Goal: Find specific page/section: Find specific page/section

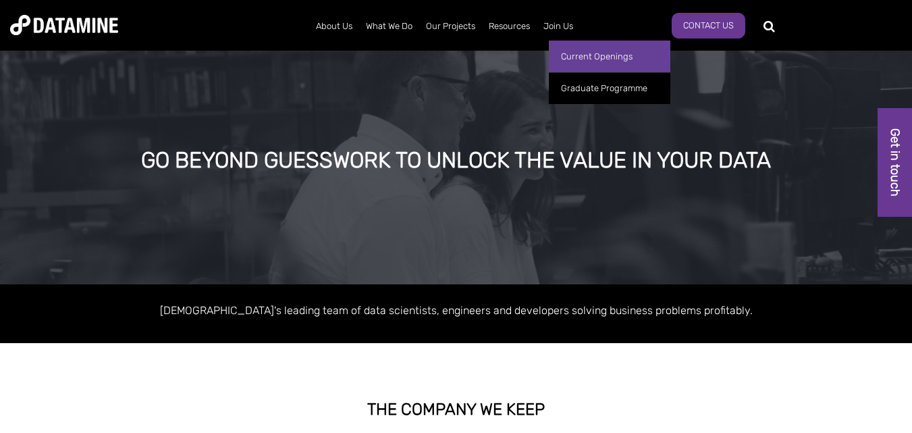
click at [589, 58] on link "Current Openings" at bounding box center [610, 57] width 122 height 32
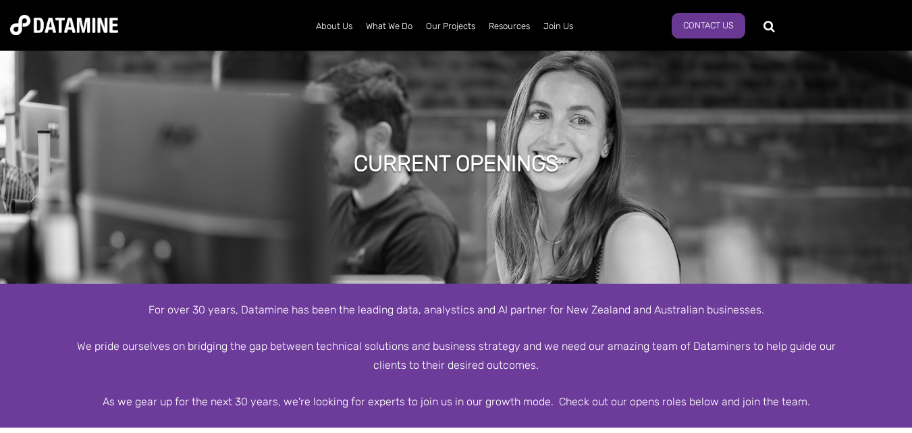
drag, startPoint x: 682, startPoint y: 223, endPoint x: 739, endPoint y: 173, distance: 76.5
click at [739, 173] on div "Current Openings" at bounding box center [456, 165] width 912 height 236
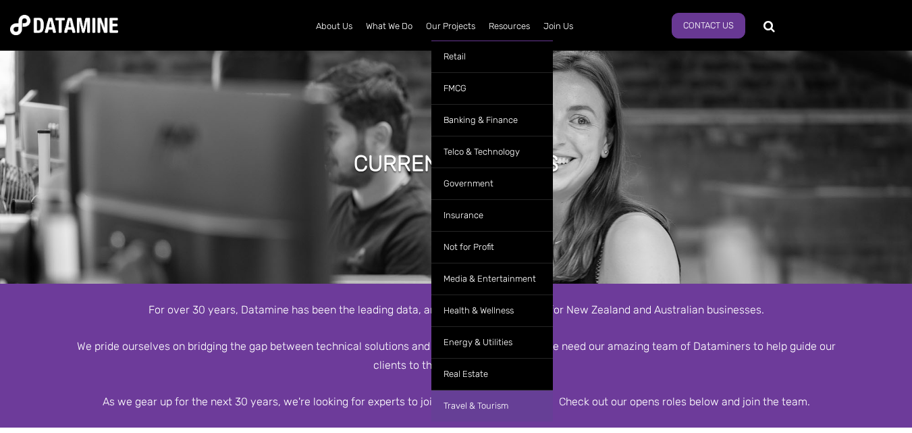
click at [507, 394] on link "Travel & Tourism" at bounding box center [492, 406] width 122 height 32
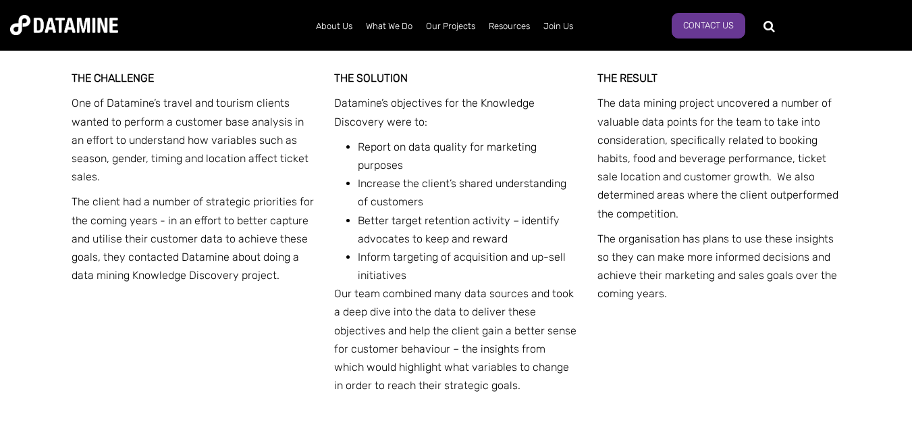
drag, startPoint x: 918, startPoint y: 56, endPoint x: 886, endPoint y: 359, distance: 304.9
